Goal: Information Seeking & Learning: Learn about a topic

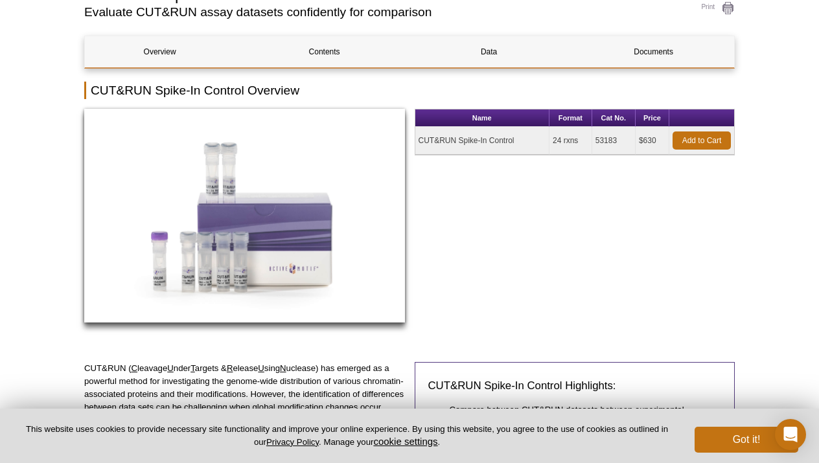
scroll to position [119, 0]
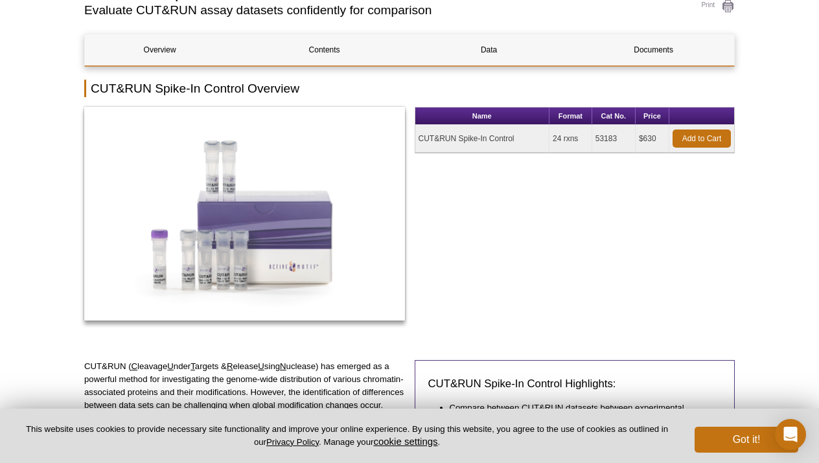
click at [486, 137] on td "CUT&RUN Spike-In Control" at bounding box center [482, 139] width 135 height 28
click at [647, 141] on td "$630" at bounding box center [653, 139] width 34 height 28
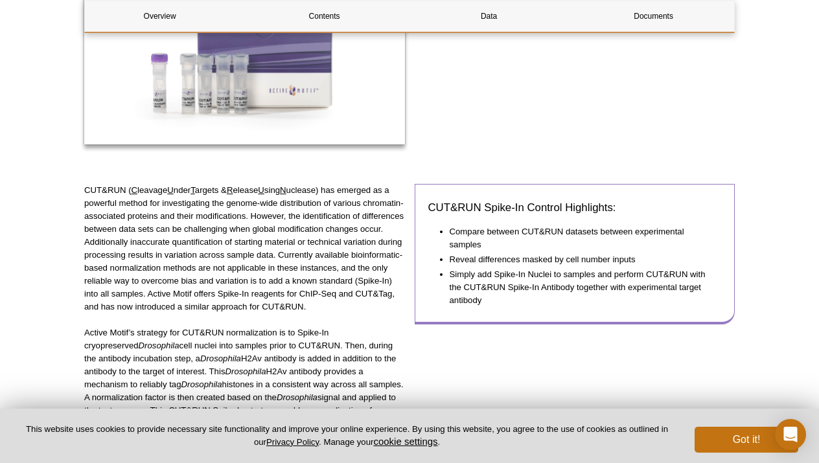
scroll to position [297, 0]
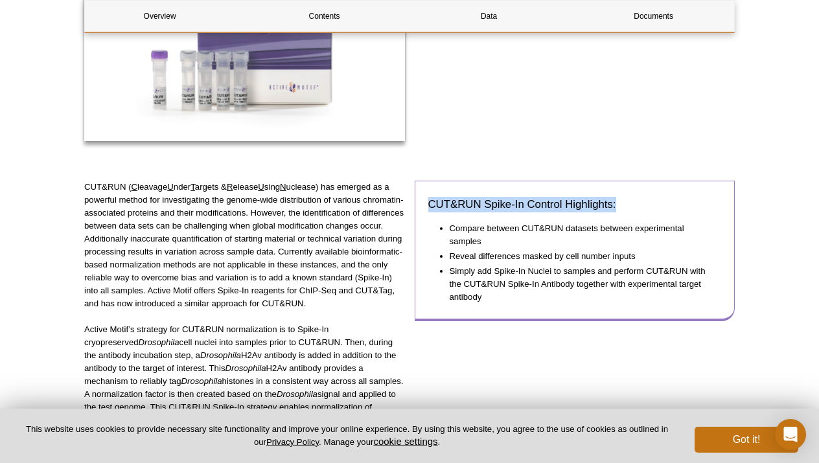
drag, startPoint x: 428, startPoint y: 205, endPoint x: 622, endPoint y: 202, distance: 194.4
click at [623, 202] on h3 "CUT&RUN Spike-In Control Highlights:" at bounding box center [574, 205] width 293 height 16
click at [628, 213] on div "CUT&RUN Spike-In Control Highlights: Compare between CUT&RUN datasets between e…" at bounding box center [575, 251] width 321 height 141
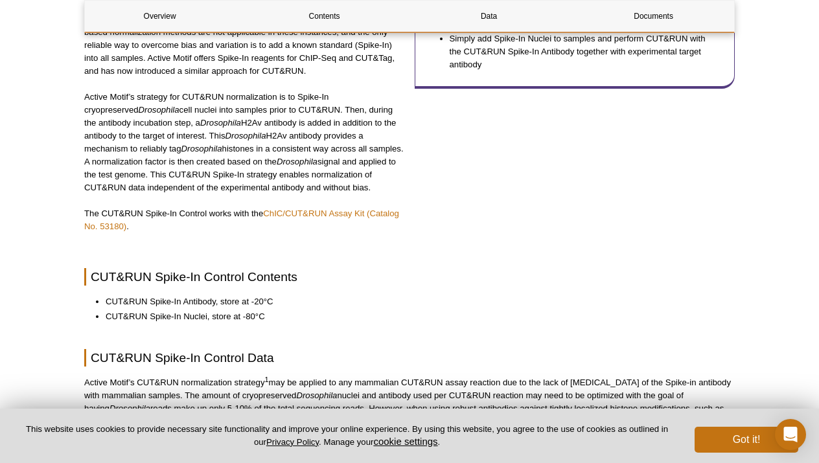
scroll to position [529, 0]
click at [307, 216] on link "ChIC/CUT&RUN Assay Kit (Catalog No. 53180)" at bounding box center [241, 220] width 315 height 23
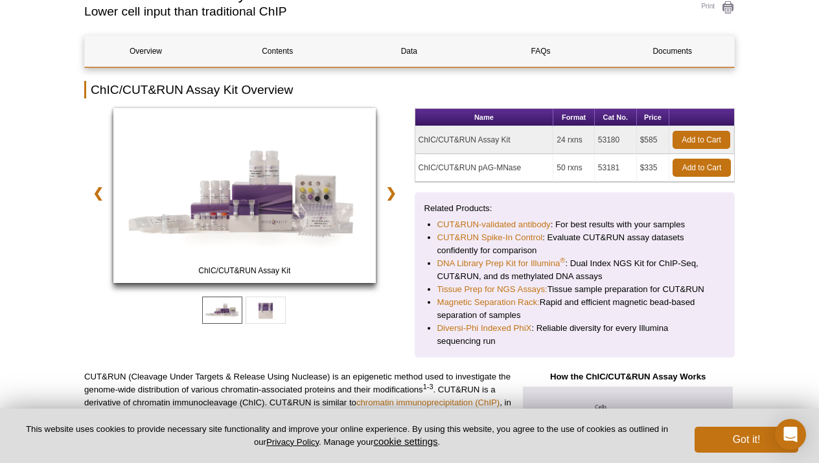
scroll to position [153, 0]
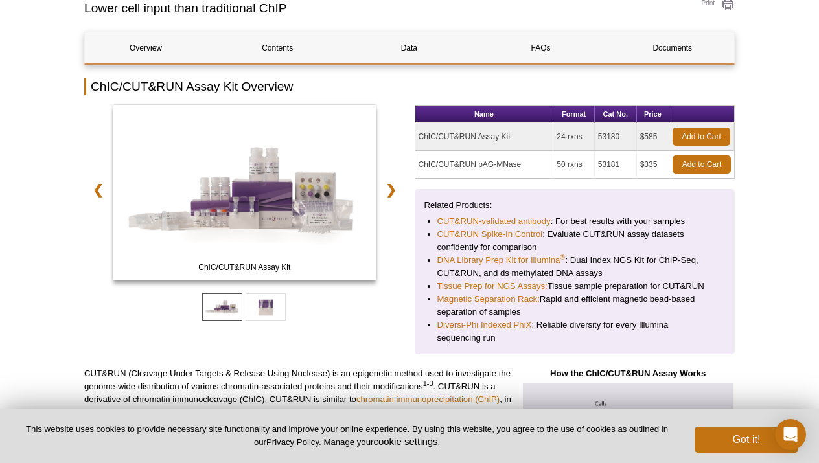
click at [466, 222] on link "CUT&RUN-validated antibody" at bounding box center [493, 221] width 113 height 13
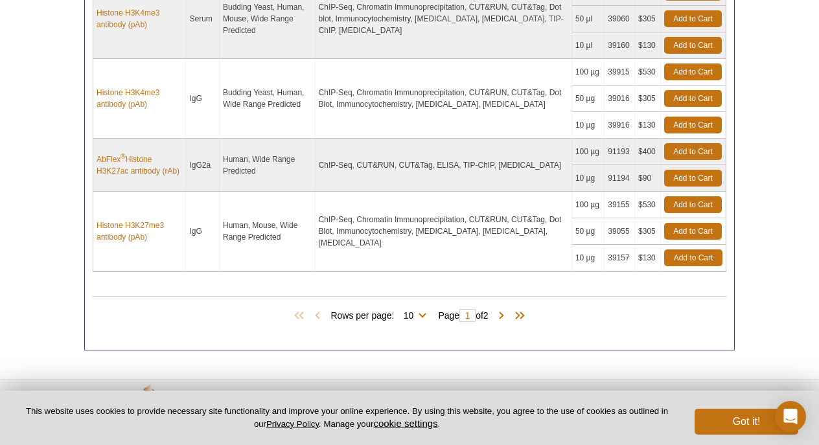
scroll to position [993, 0]
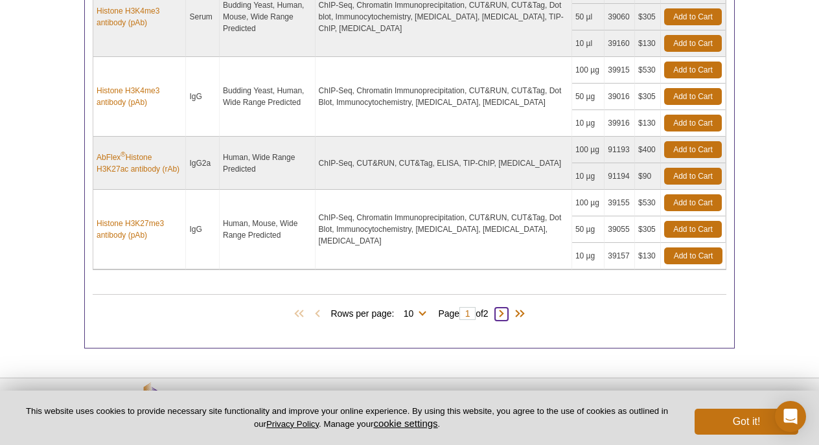
click at [504, 311] on span at bounding box center [501, 314] width 13 height 13
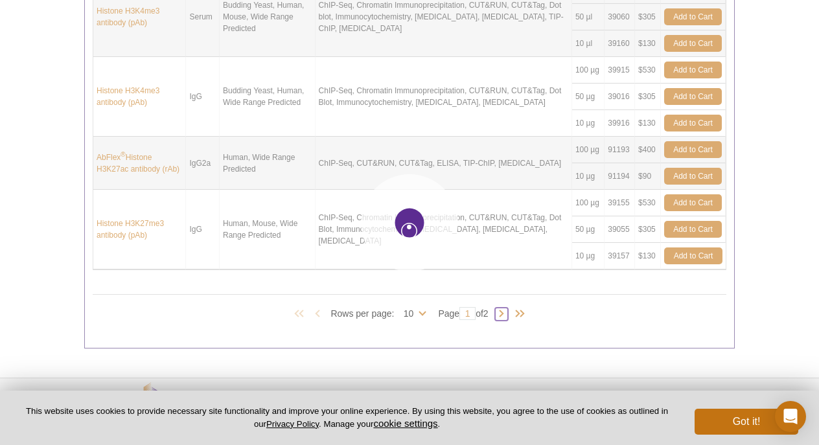
type input "2"
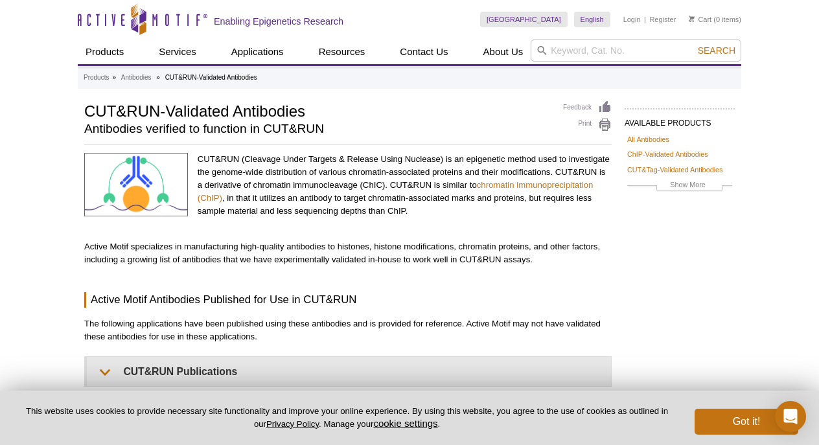
scroll to position [0, 0]
click at [464, 222] on div "CUT&RUN (Cleavage Under Targets & Release Using Nuclease) is an epigenetic meth…" at bounding box center [405, 192] width 414 height 78
click at [436, 218] on div "CUT&RUN (Cleavage Under Targets & Release Using Nuclease) is an epigenetic meth…" at bounding box center [405, 192] width 414 height 78
click at [645, 170] on link "CUT&Tag-Validated Antibodies" at bounding box center [674, 170] width 95 height 12
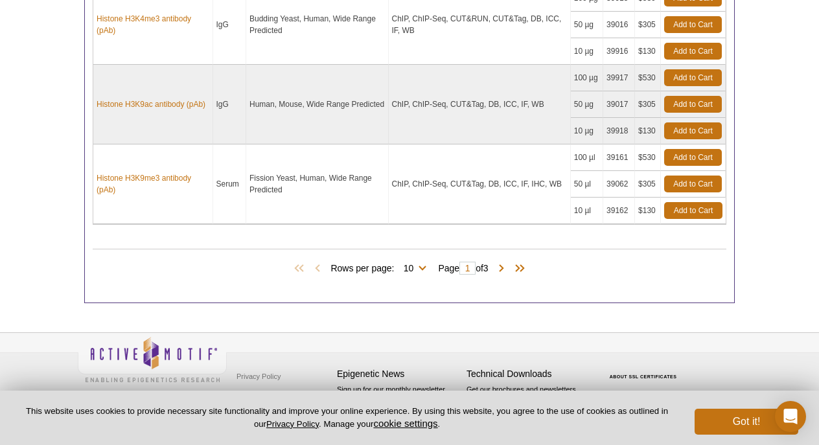
scroll to position [1212, 0]
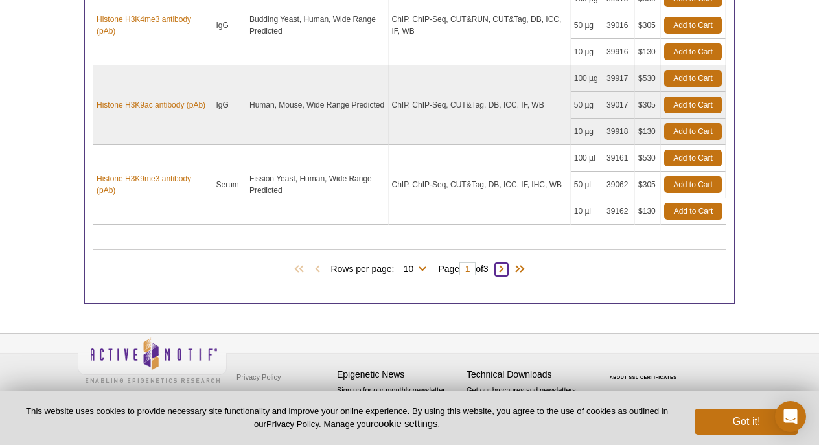
click at [505, 266] on span at bounding box center [501, 269] width 13 height 13
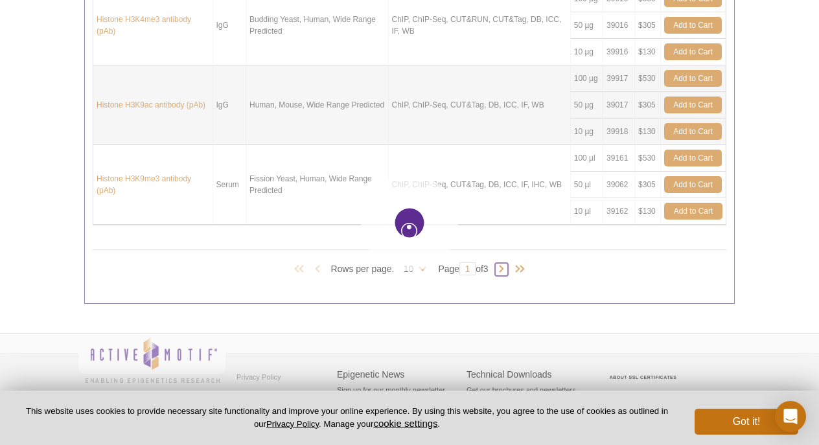
type input "2"
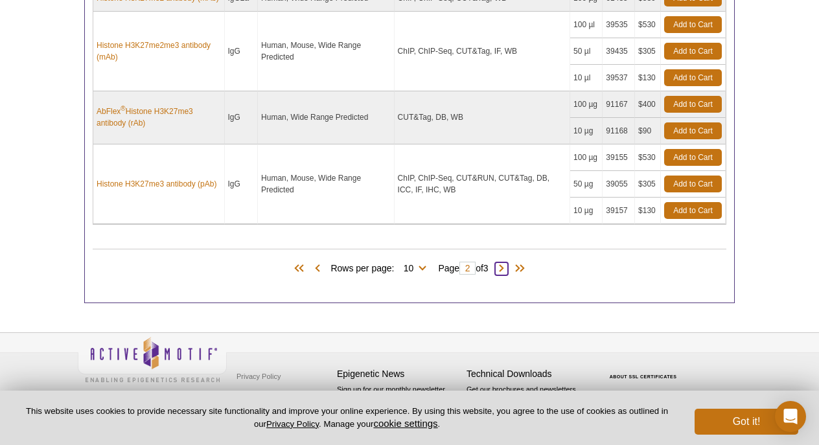
scroll to position [1178, 0]
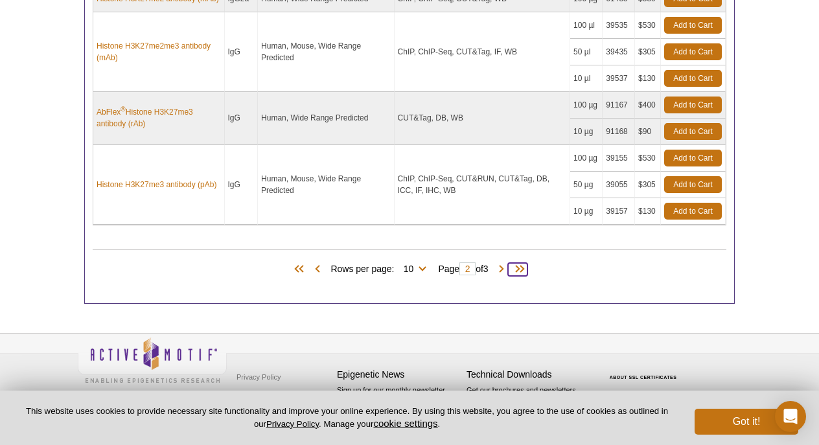
click at [523, 265] on span at bounding box center [517, 269] width 19 height 13
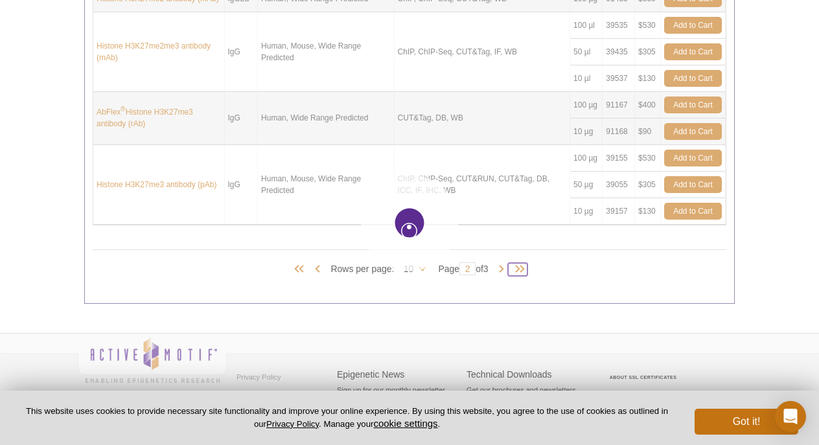
type input "3"
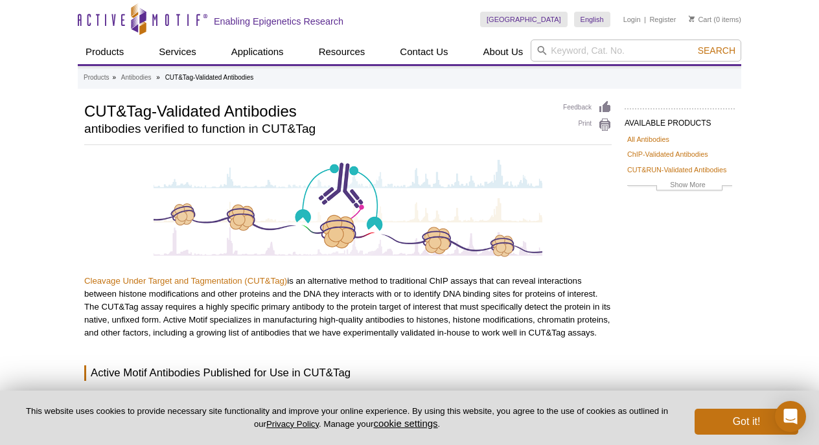
scroll to position [0, 0]
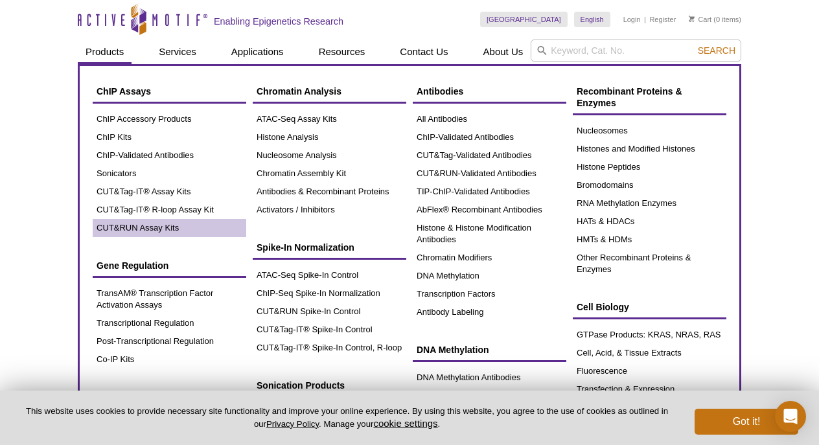
click at [111, 227] on link "CUT&RUN Assay Kits" at bounding box center [170, 228] width 154 height 18
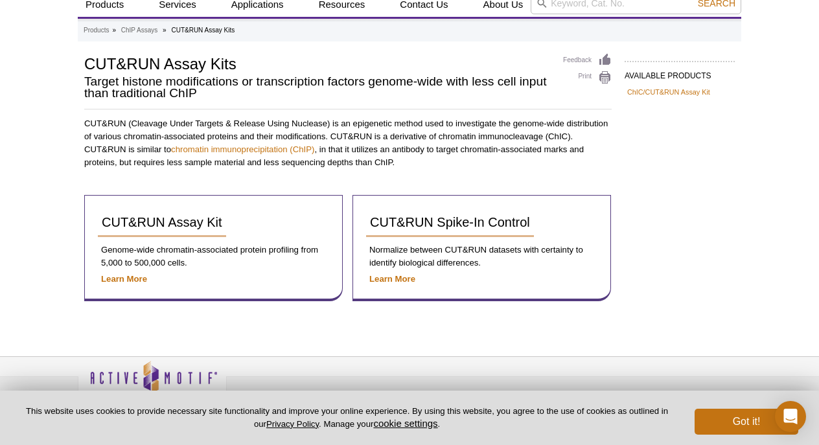
scroll to position [57, 0]
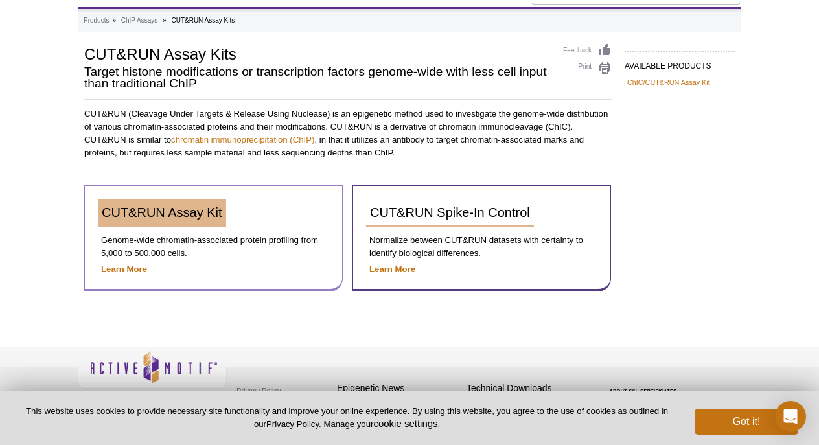
click at [168, 218] on span "CUT&RUN Assay Kit" at bounding box center [162, 212] width 121 height 14
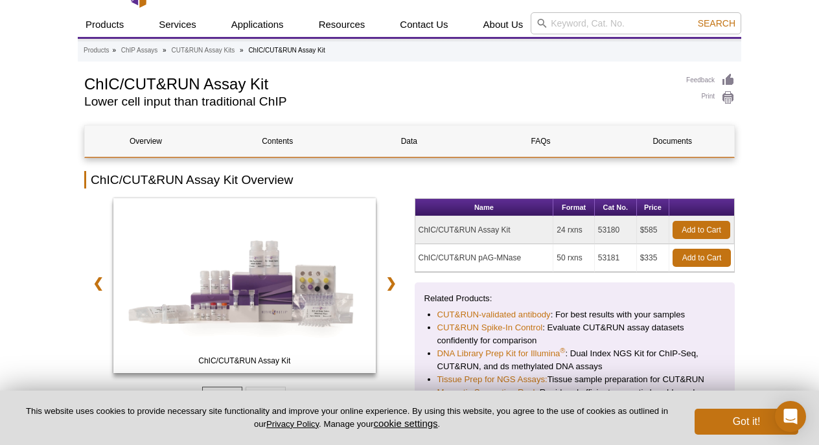
scroll to position [43, 0]
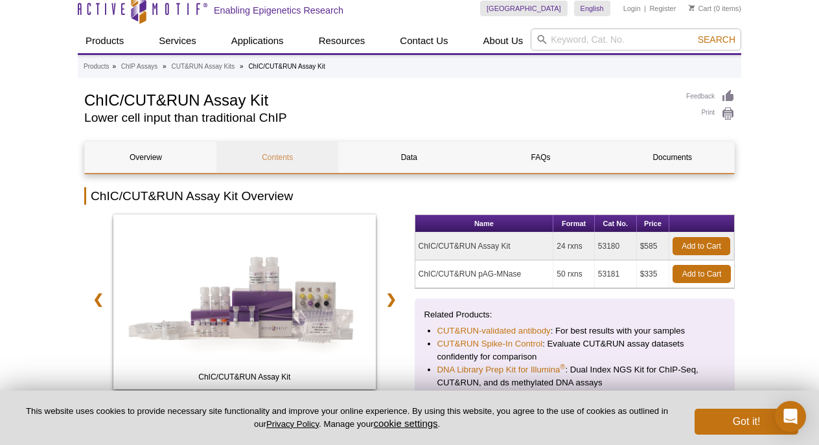
click at [270, 155] on link "Contents" at bounding box center [277, 157] width 122 height 31
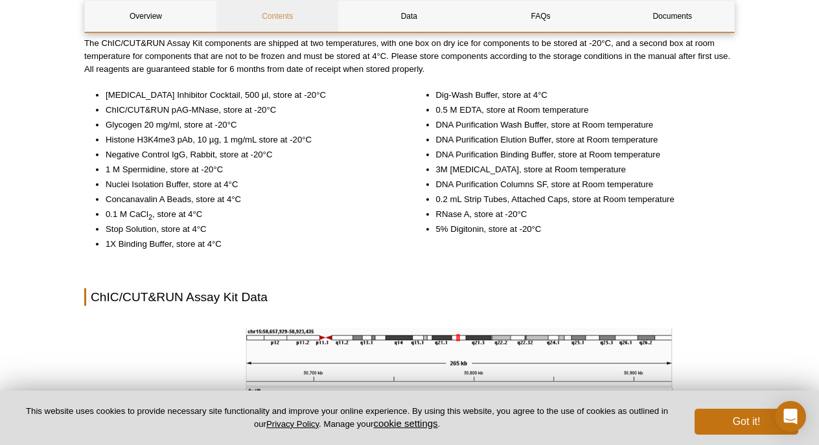
scroll to position [1442, 0]
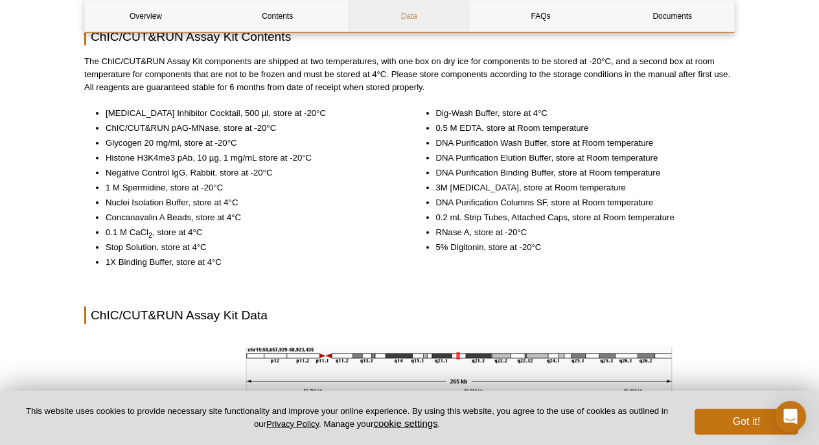
click at [409, 16] on link "Data" at bounding box center [409, 16] width 122 height 31
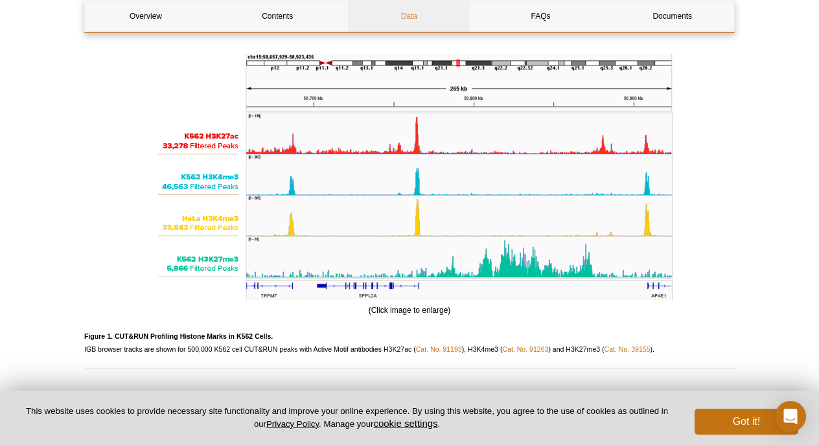
scroll to position [1720, 0]
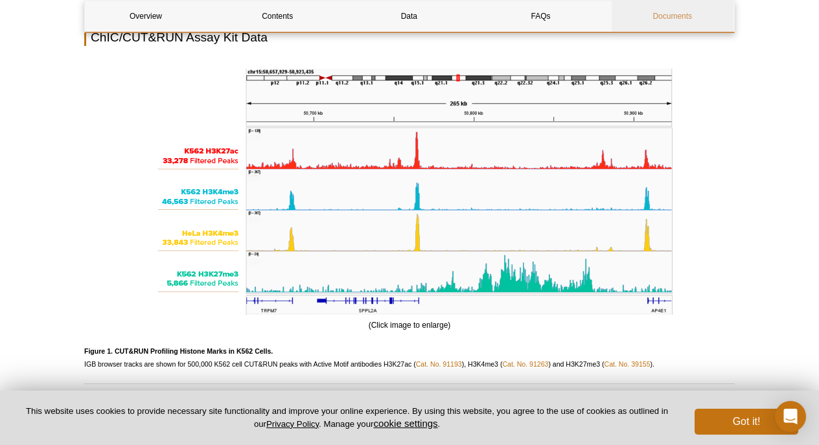
click at [677, 23] on link "Documents" at bounding box center [673, 16] width 122 height 31
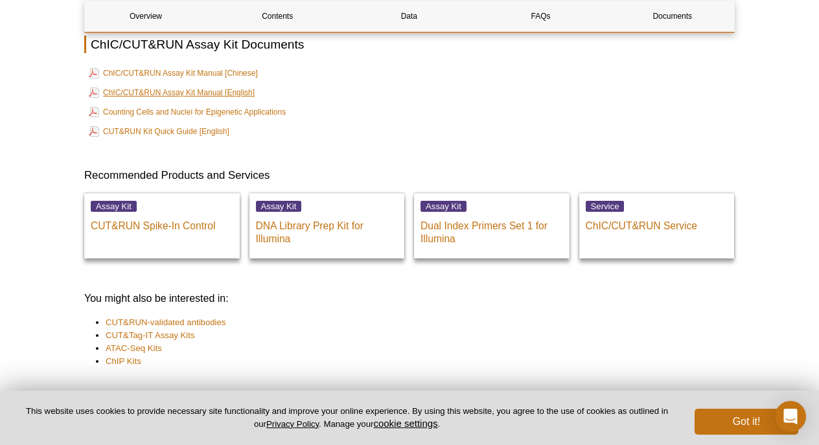
click at [166, 100] on link "ChIC/CUT&RUN Assay Kit Manual [English]" at bounding box center [172, 93] width 166 height 16
click at [205, 120] on link "Counting Cells and Nuclei for Epigenetic Applications" at bounding box center [187, 112] width 197 height 16
click at [189, 139] on link "CUT&RUN Kit Quick Guide [English]" at bounding box center [159, 132] width 141 height 16
